Goal: Task Accomplishment & Management: Use online tool/utility

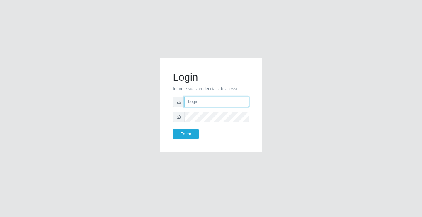
click at [199, 103] on input "text" at bounding box center [216, 101] width 65 height 10
type input "anacarla@ideal"
click at [187, 135] on button "Entrar" at bounding box center [186, 134] width 26 height 10
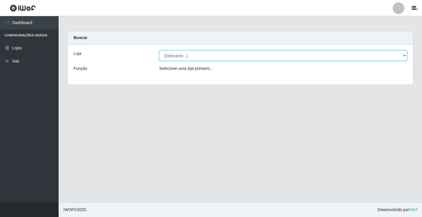
click at [406, 55] on select "[Selecione...] Ideal - Conceição" at bounding box center [283, 55] width 248 height 10
select select "231"
click at [159, 50] on select "[Selecione...] Ideal - Conceição" at bounding box center [283, 55] width 248 height 10
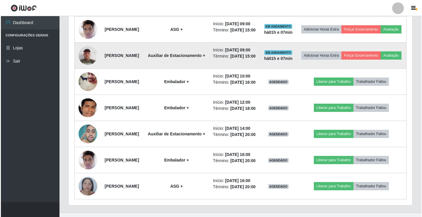
scroll to position [293, 0]
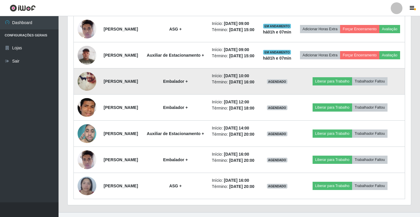
click at [86, 93] on img at bounding box center [87, 80] width 19 height 23
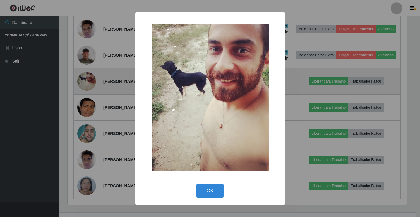
scroll to position [122, 341]
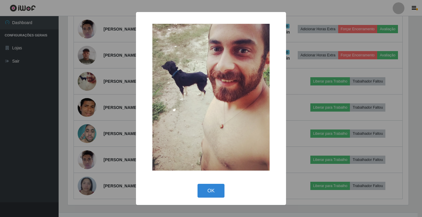
click at [125, 120] on div "× OK Cancel" at bounding box center [211, 108] width 422 height 217
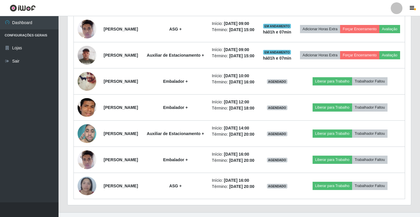
scroll to position [122, 344]
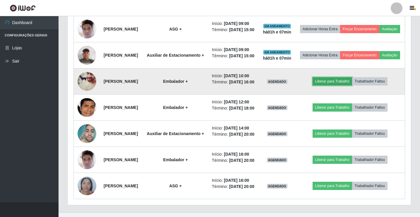
click at [326, 85] on button "Liberar para Trabalho" at bounding box center [333, 81] width 40 height 8
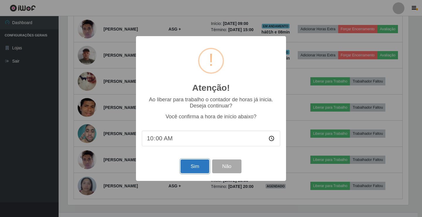
click at [181, 173] on button "Sim" at bounding box center [195, 166] width 28 height 14
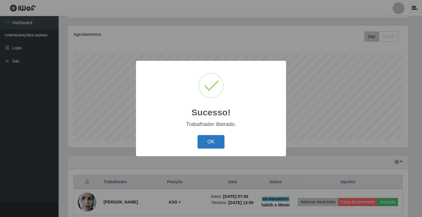
click at [210, 145] on button "OK" at bounding box center [211, 142] width 27 height 14
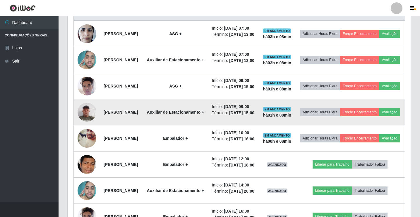
scroll to position [244, 0]
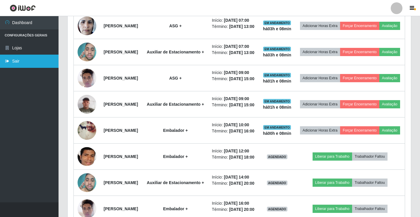
click at [16, 62] on link "Sair" at bounding box center [29, 61] width 59 height 13
